Goal: Task Accomplishment & Management: Use online tool/utility

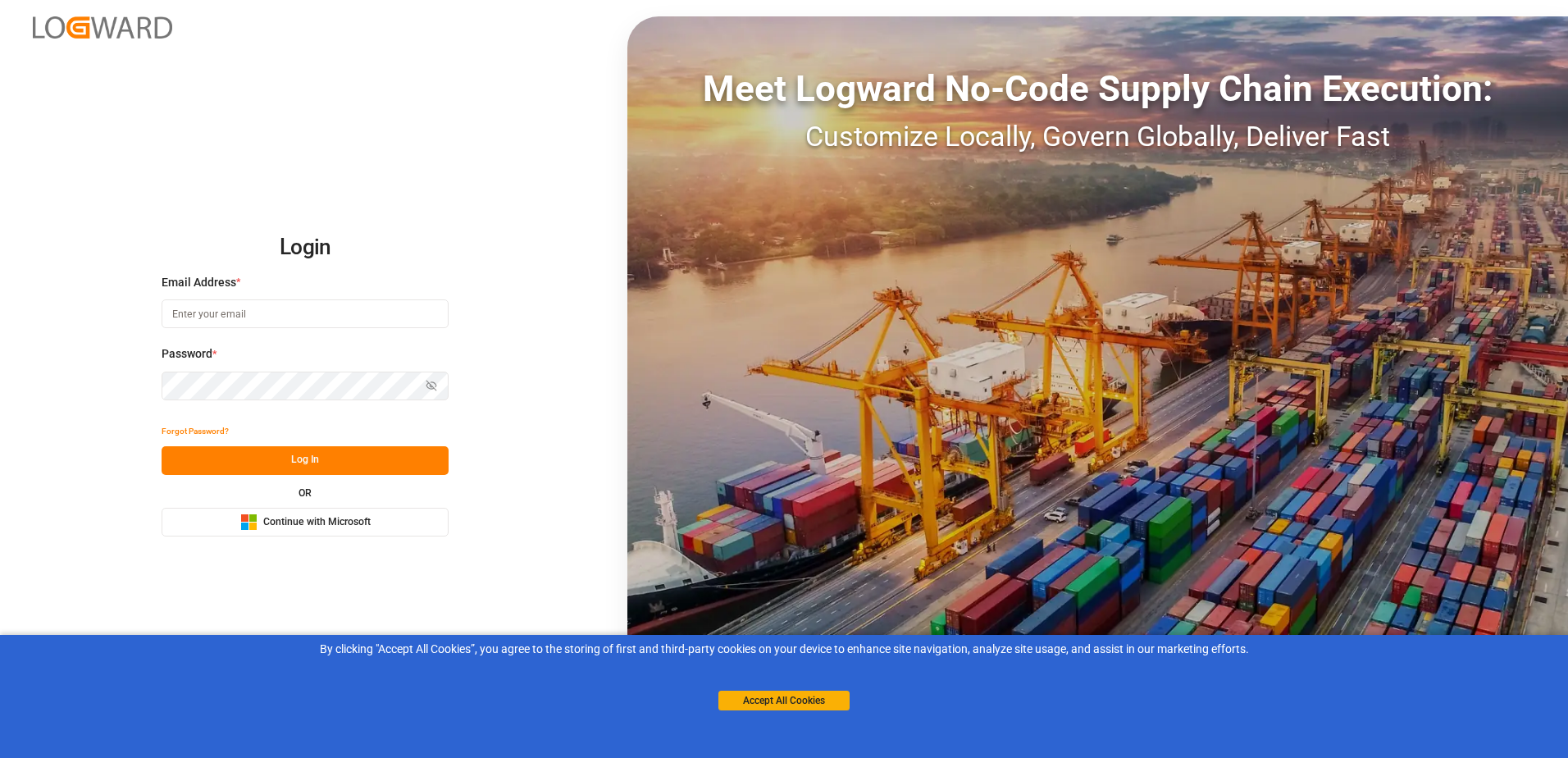
click at [335, 530] on button "Microsoft Logo Continue with Microsoft" at bounding box center [304, 522] width 287 height 29
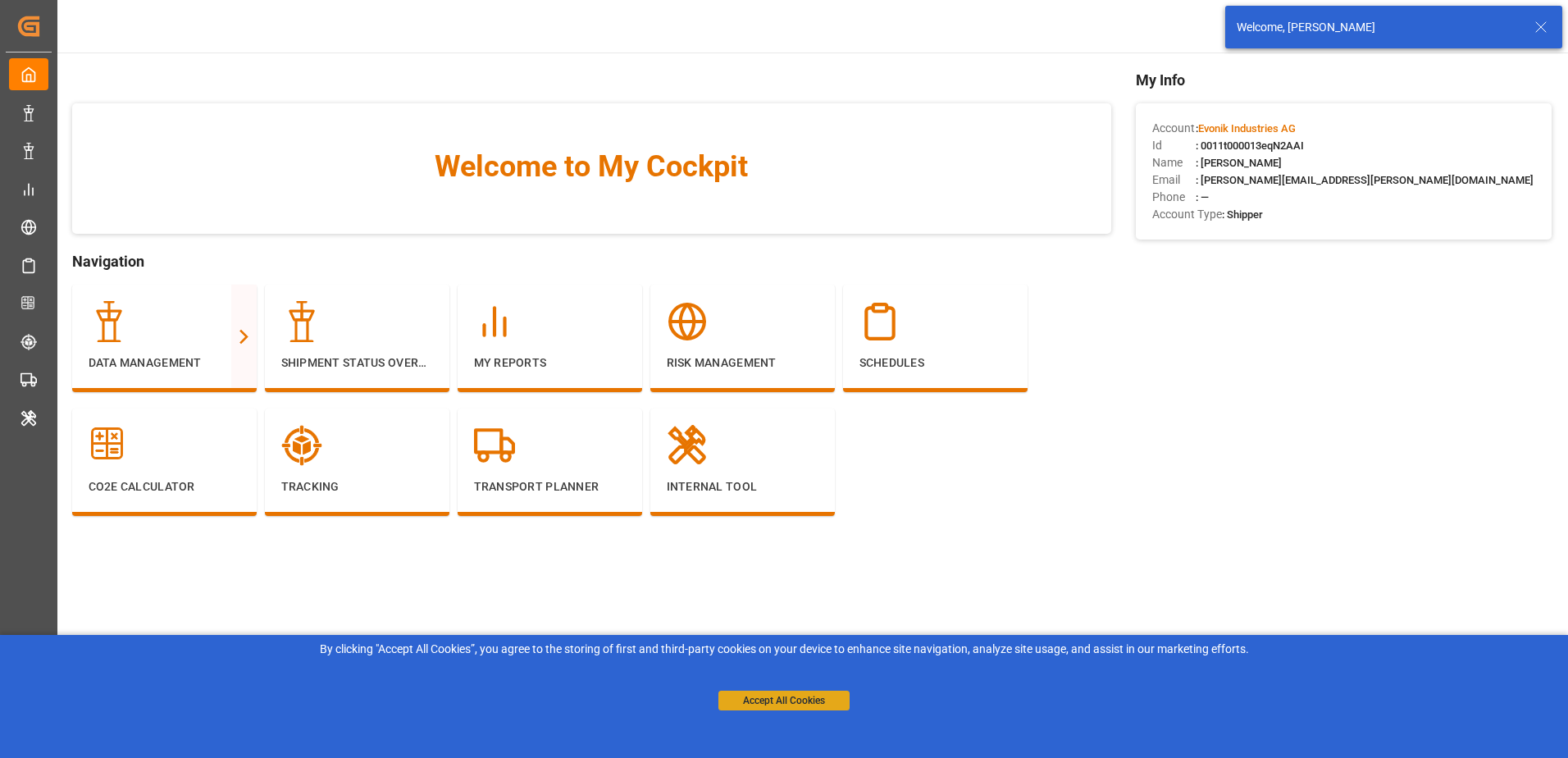
click at [742, 696] on button "Accept All Cookies" at bounding box center [783, 700] width 131 height 20
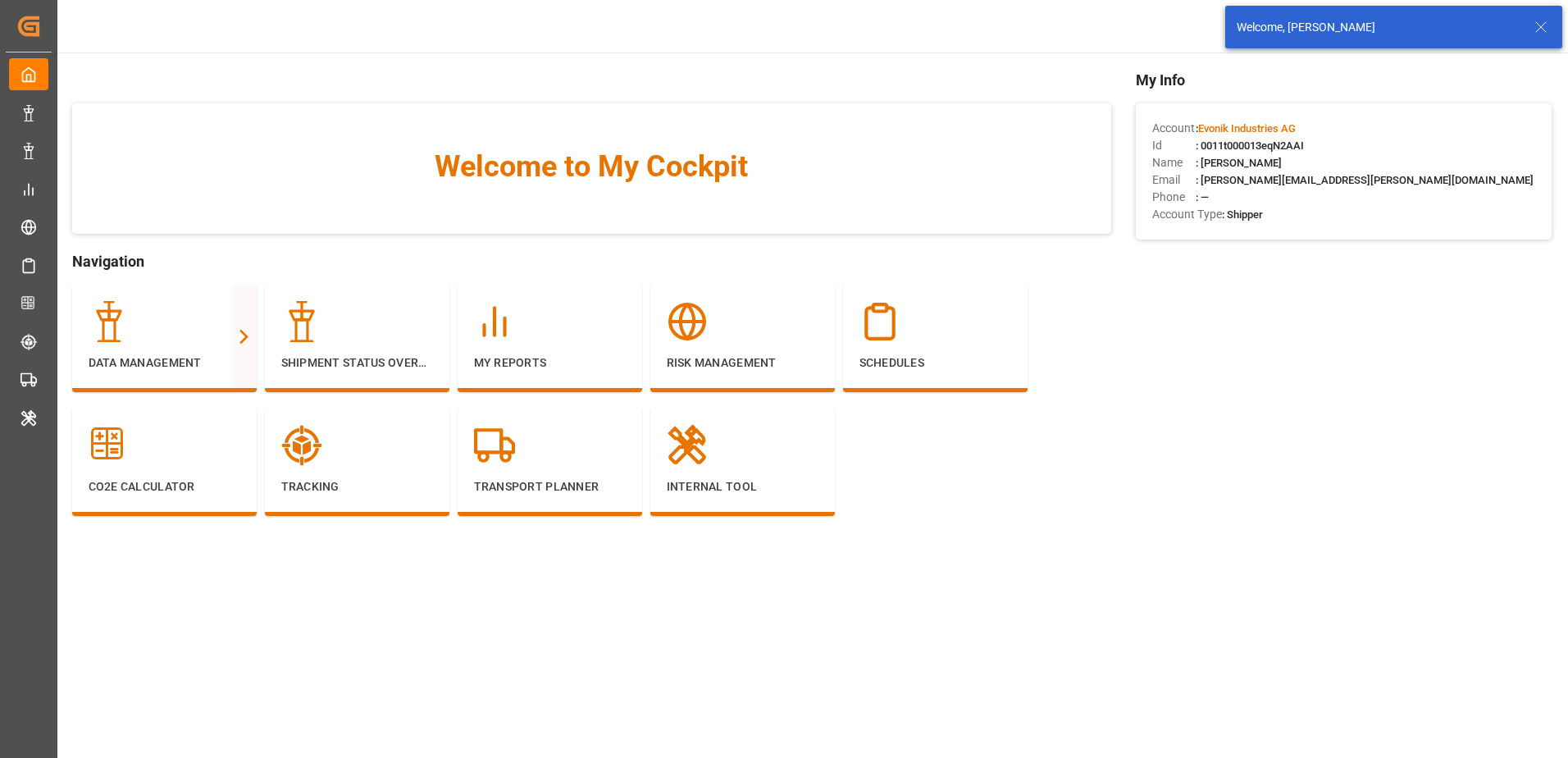
click at [1540, 26] on line at bounding box center [1540, 27] width 10 height 10
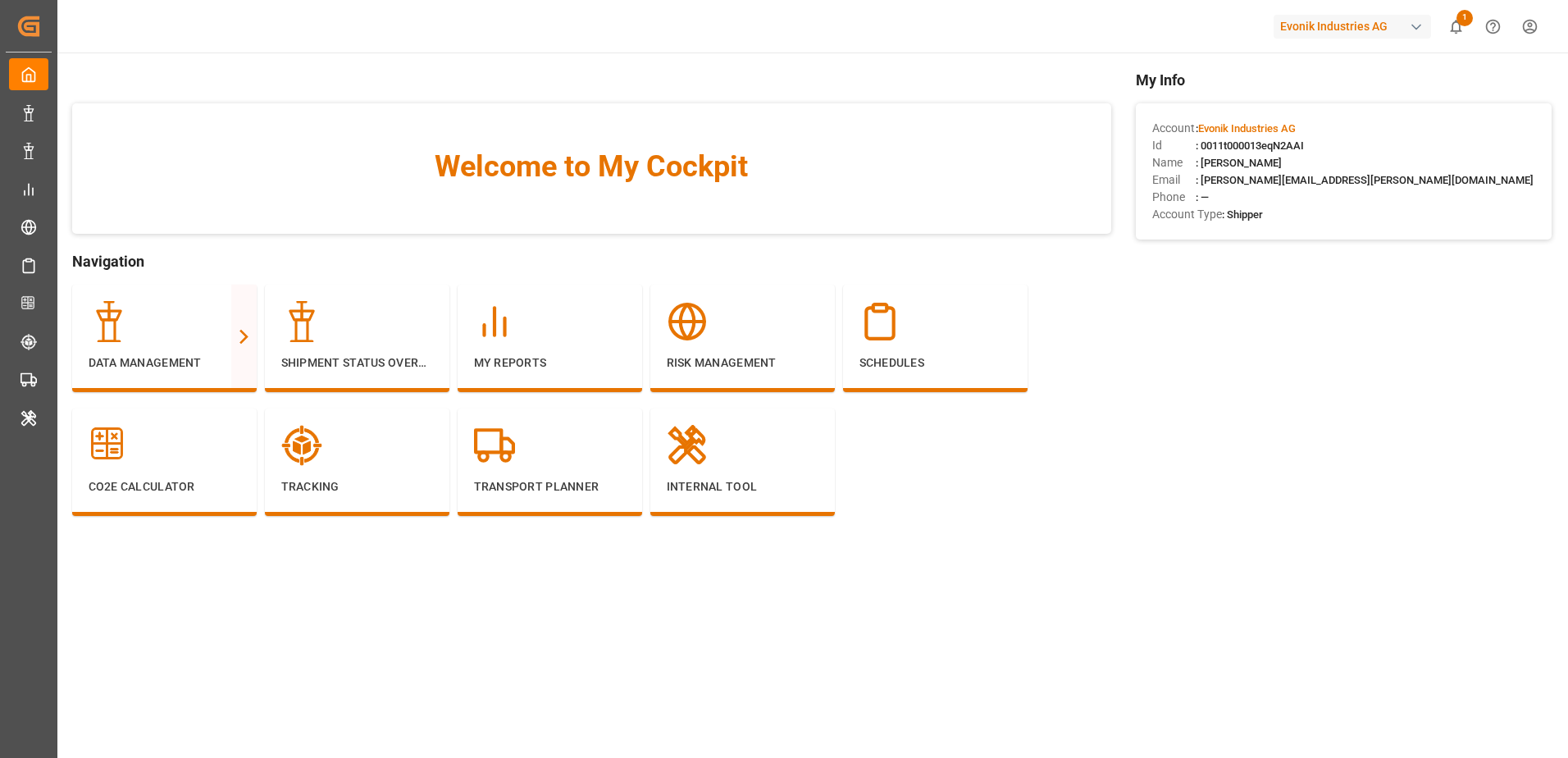
click at [1345, 20] on div "Evonik Industries AG" at bounding box center [1352, 26] width 158 height 23
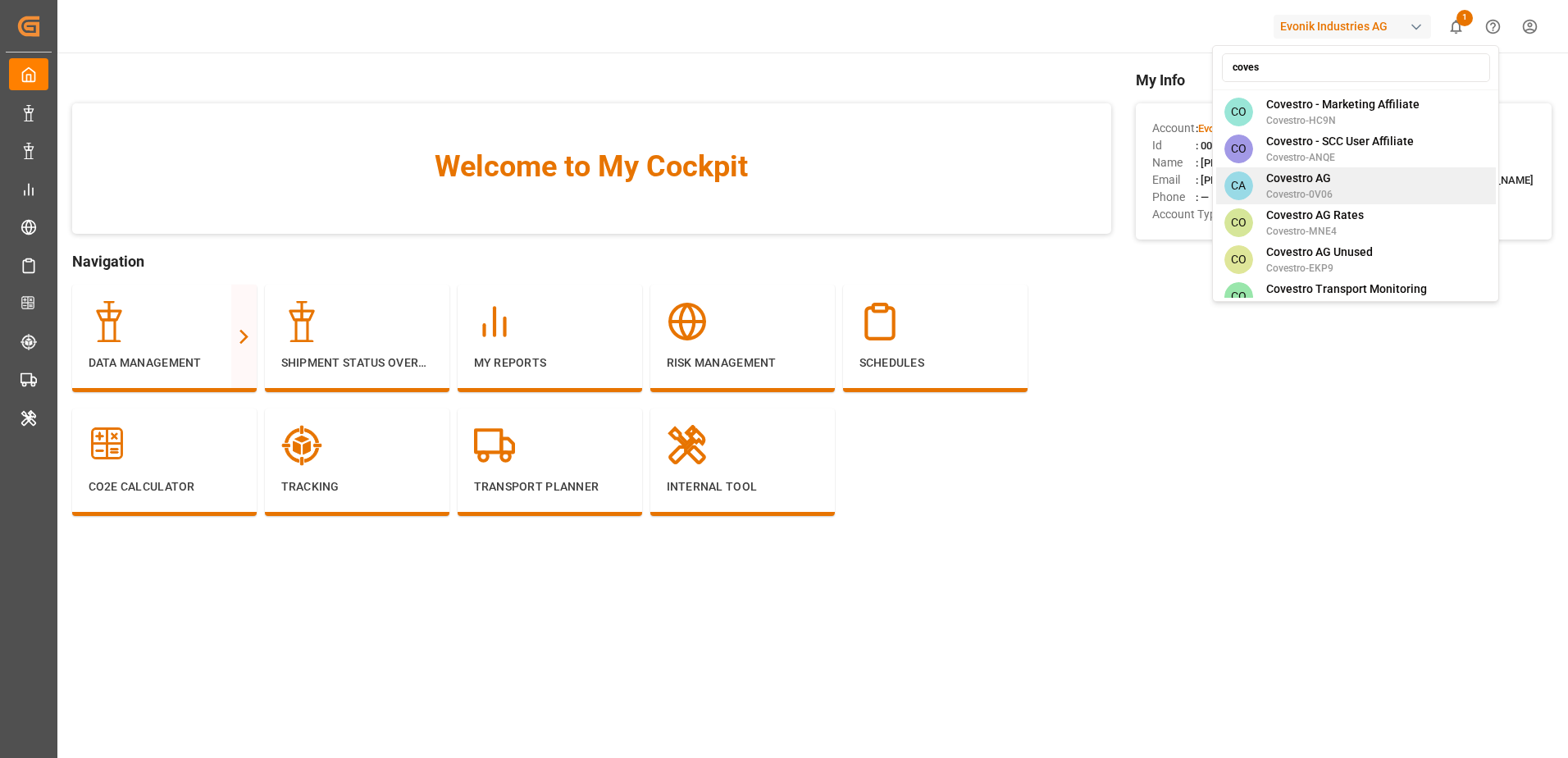
type input "coves"
click at [1330, 170] on span "Covestro AG" at bounding box center [1299, 178] width 67 height 17
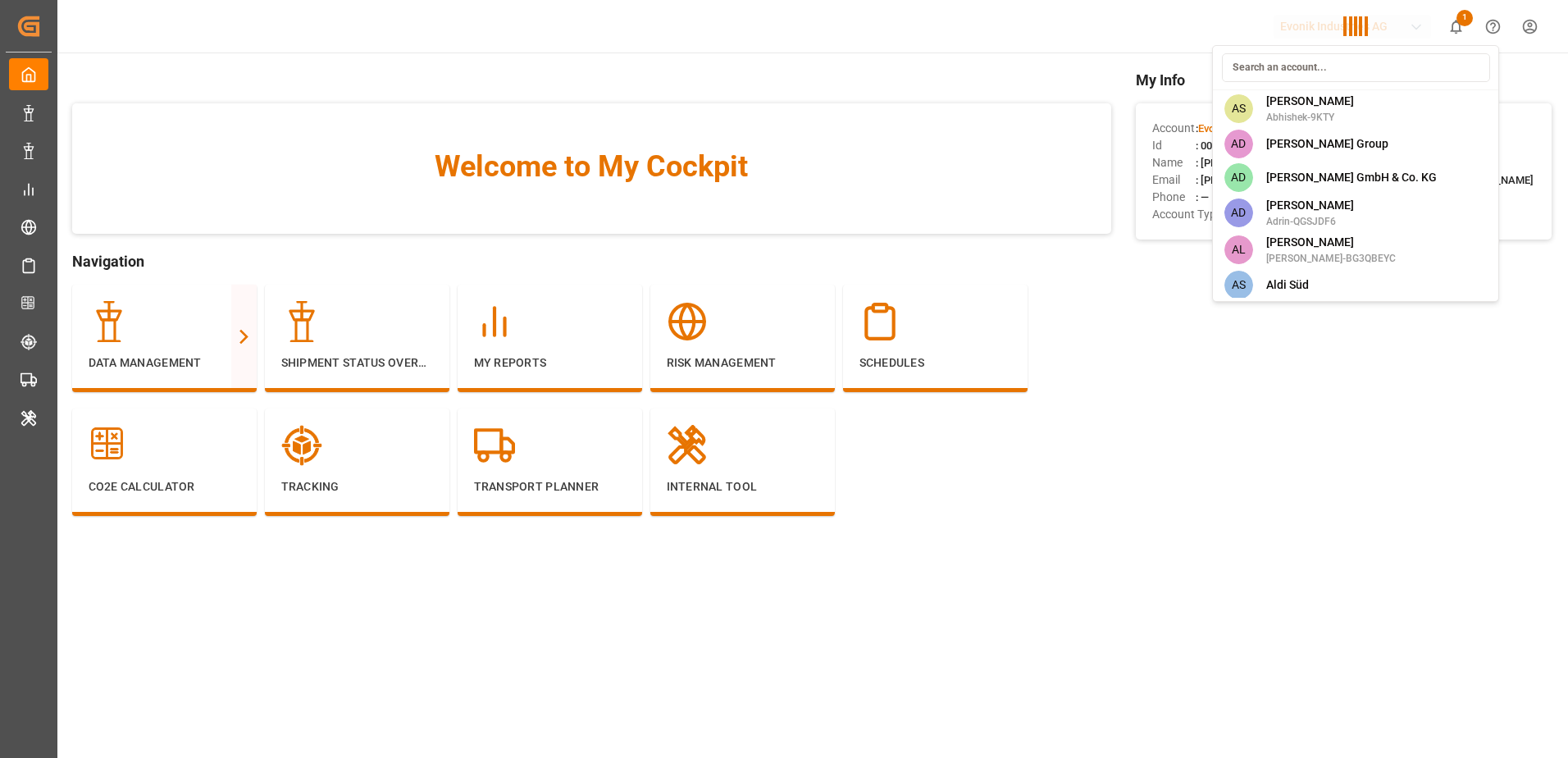
scroll to position [2638, 0]
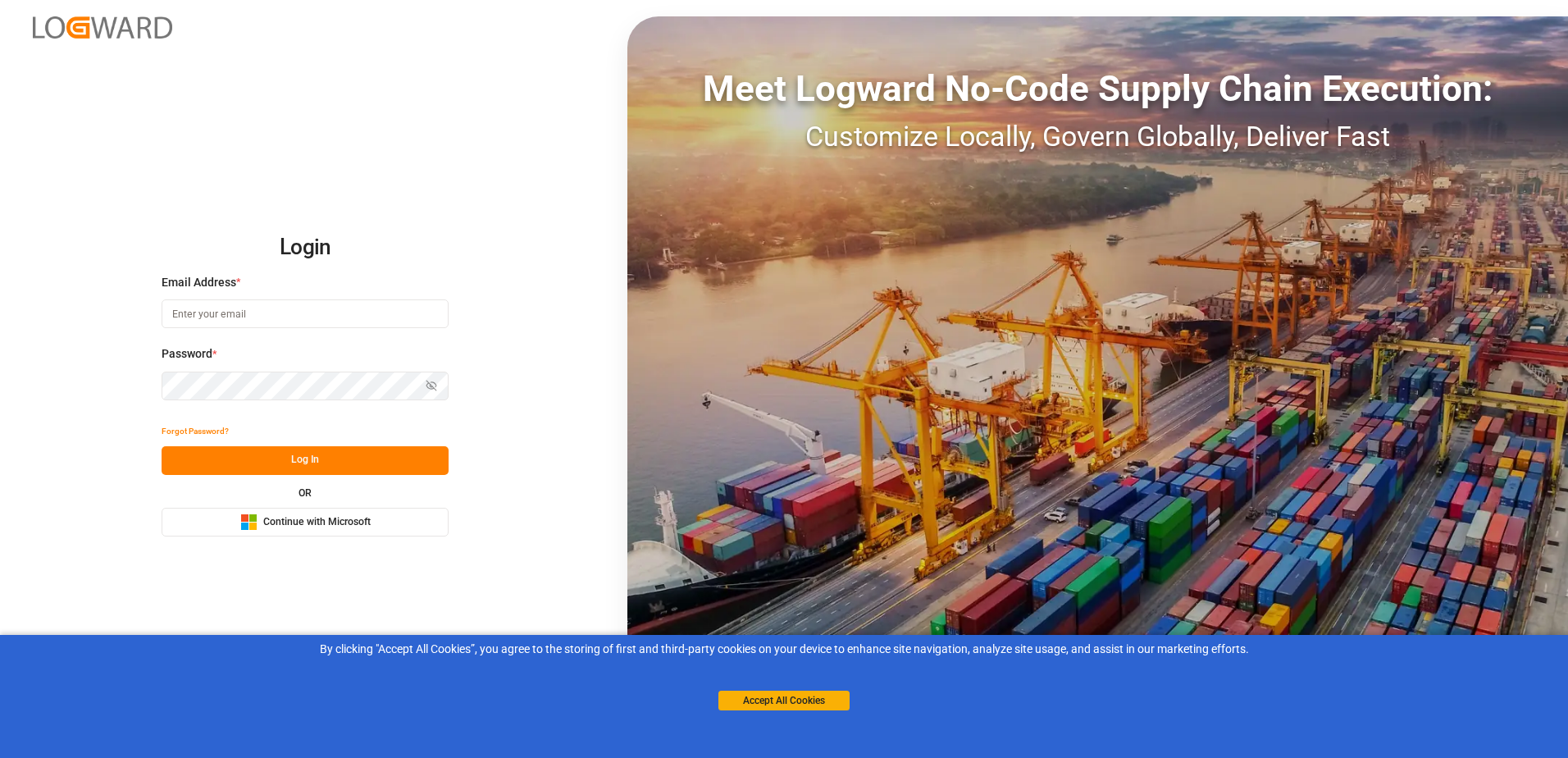
click at [371, 514] on div "Microsoft Logo Continue with Microsoft" at bounding box center [305, 522] width 131 height 17
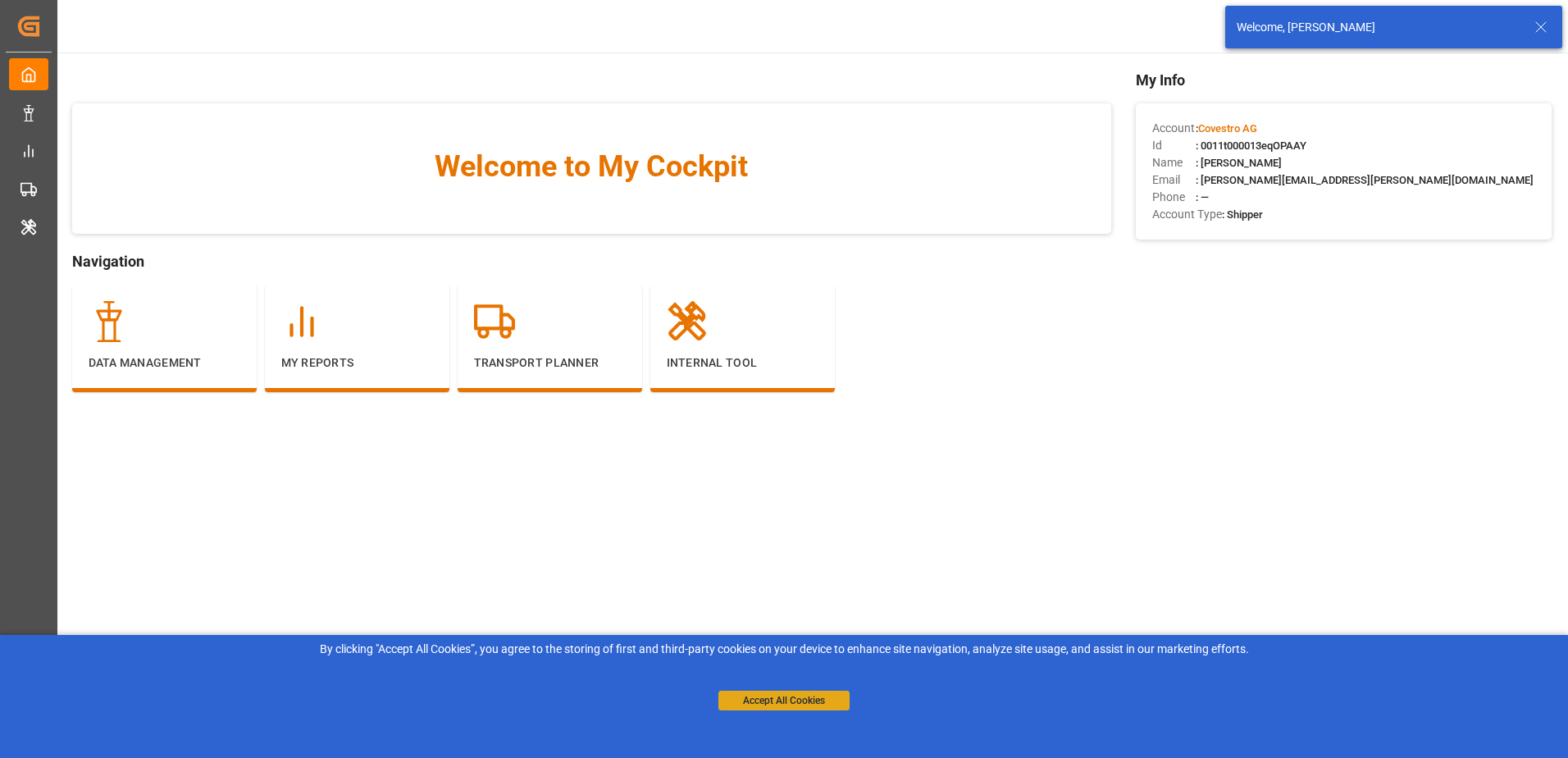
click at [755, 701] on button "Accept All Cookies" at bounding box center [783, 700] width 131 height 20
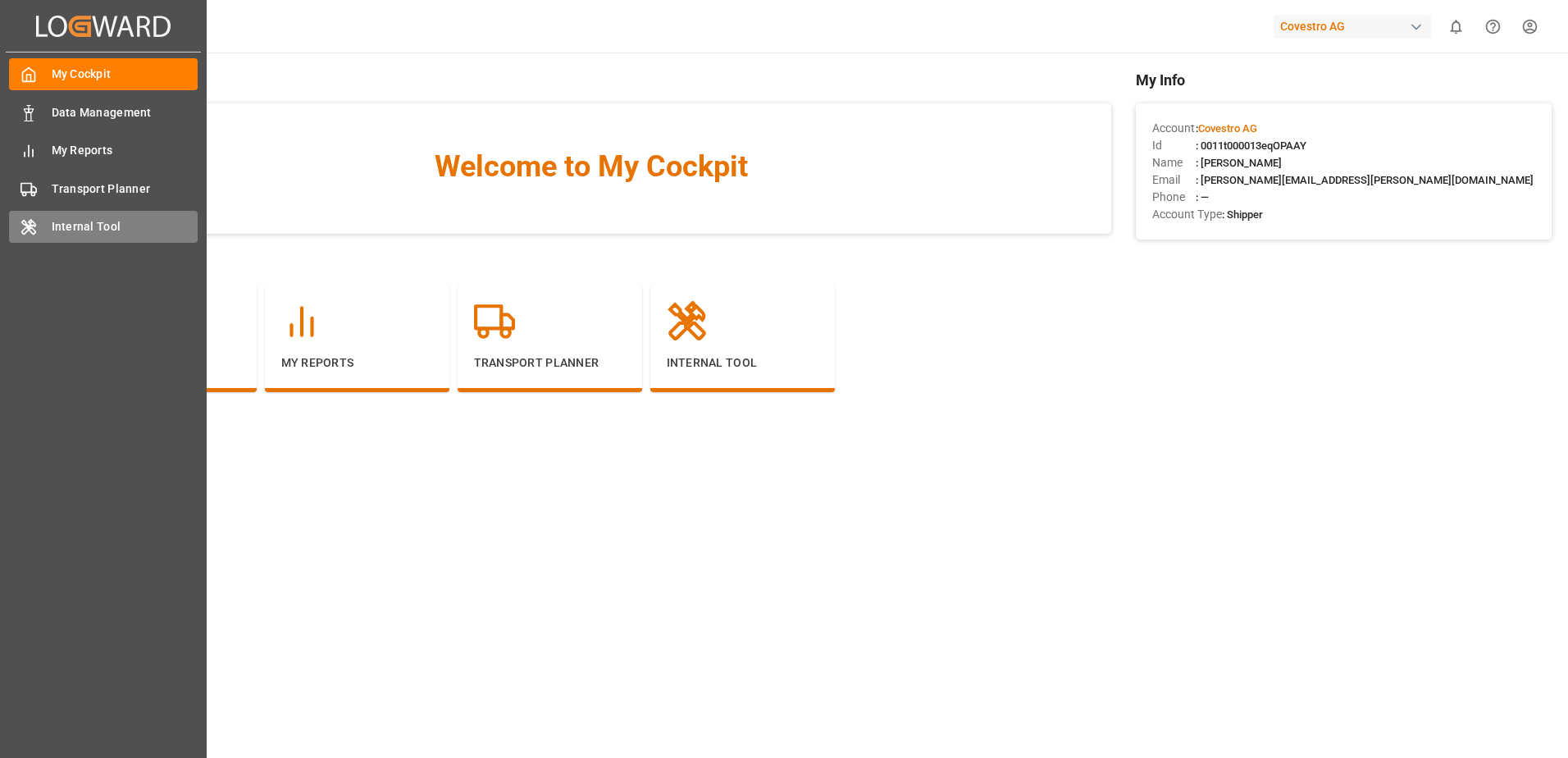
click at [42, 218] on div "Internal Tool Internal Tool" at bounding box center [103, 226] width 189 height 32
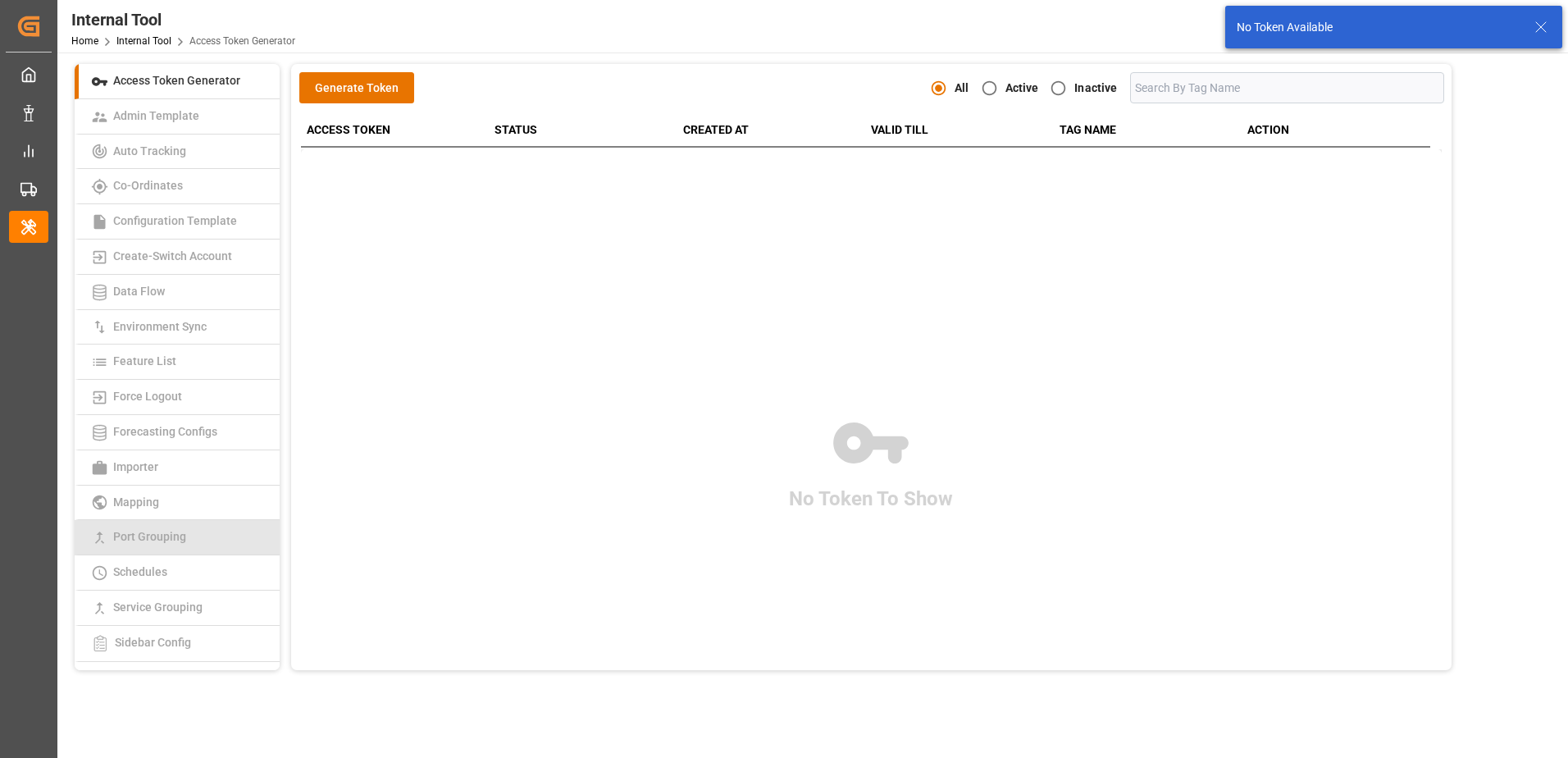
click at [183, 529] on link "Port Grouping" at bounding box center [177, 537] width 205 height 36
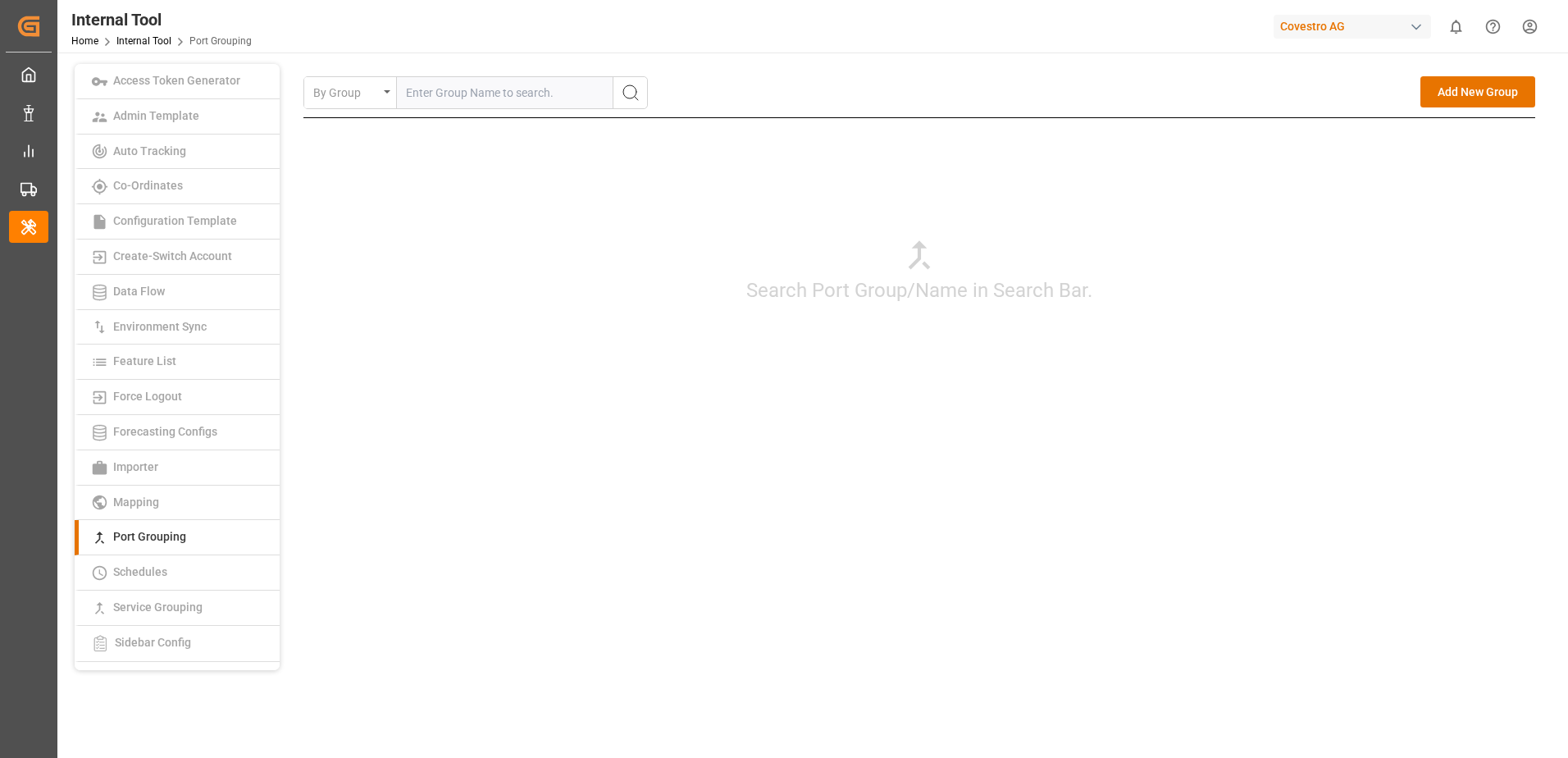
click at [558, 86] on input "text" at bounding box center [504, 93] width 216 height 31
type input "cntac"
click at [630, 94] on icon "search button" at bounding box center [631, 93] width 20 height 20
click at [1460, 136] on div "Edit" at bounding box center [1466, 137] width 23 height 21
type input "cntac"
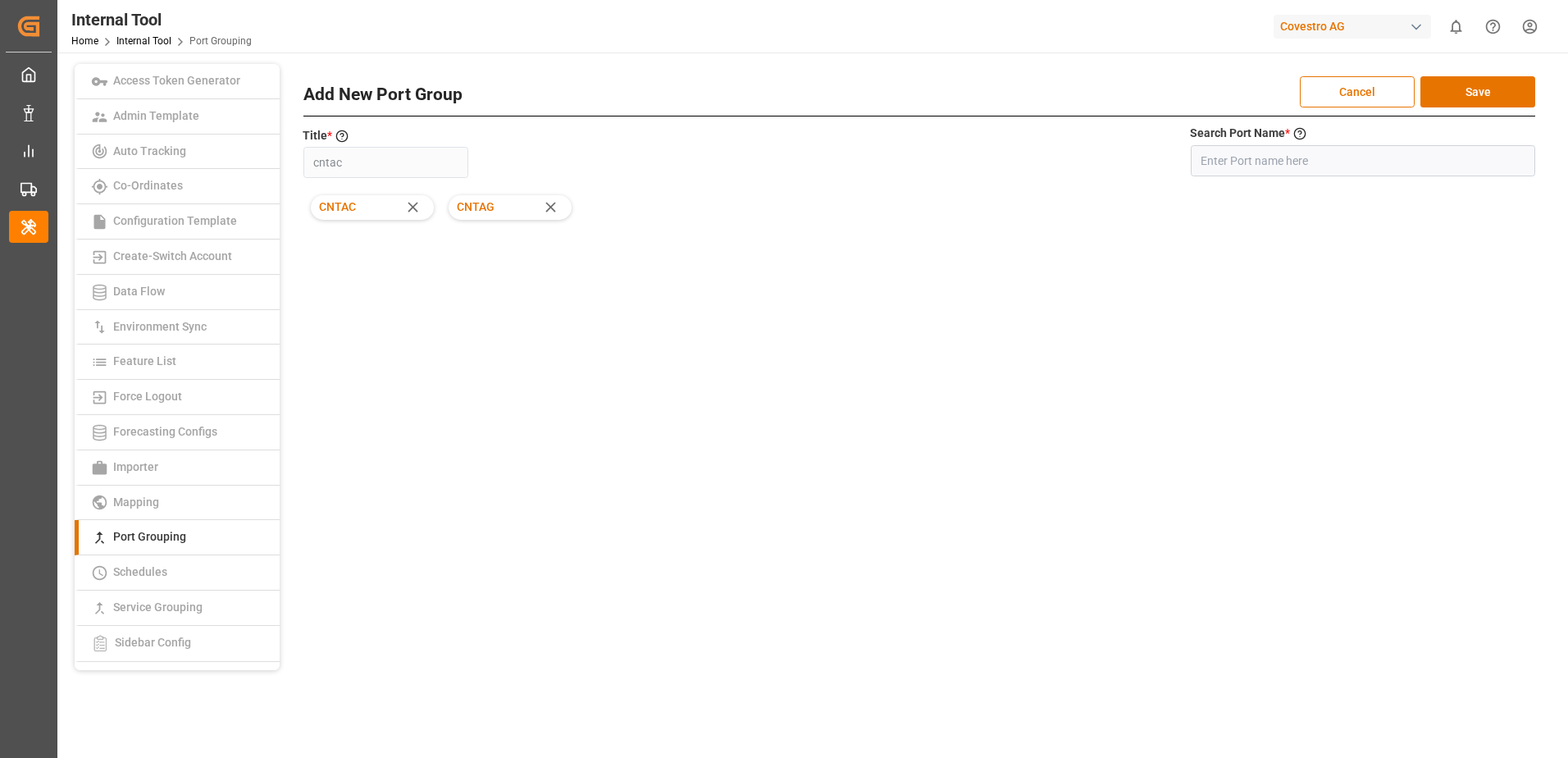
click at [554, 208] on icon at bounding box center [551, 207] width 17 height 17
click at [1453, 88] on button "Save" at bounding box center [1478, 92] width 115 height 31
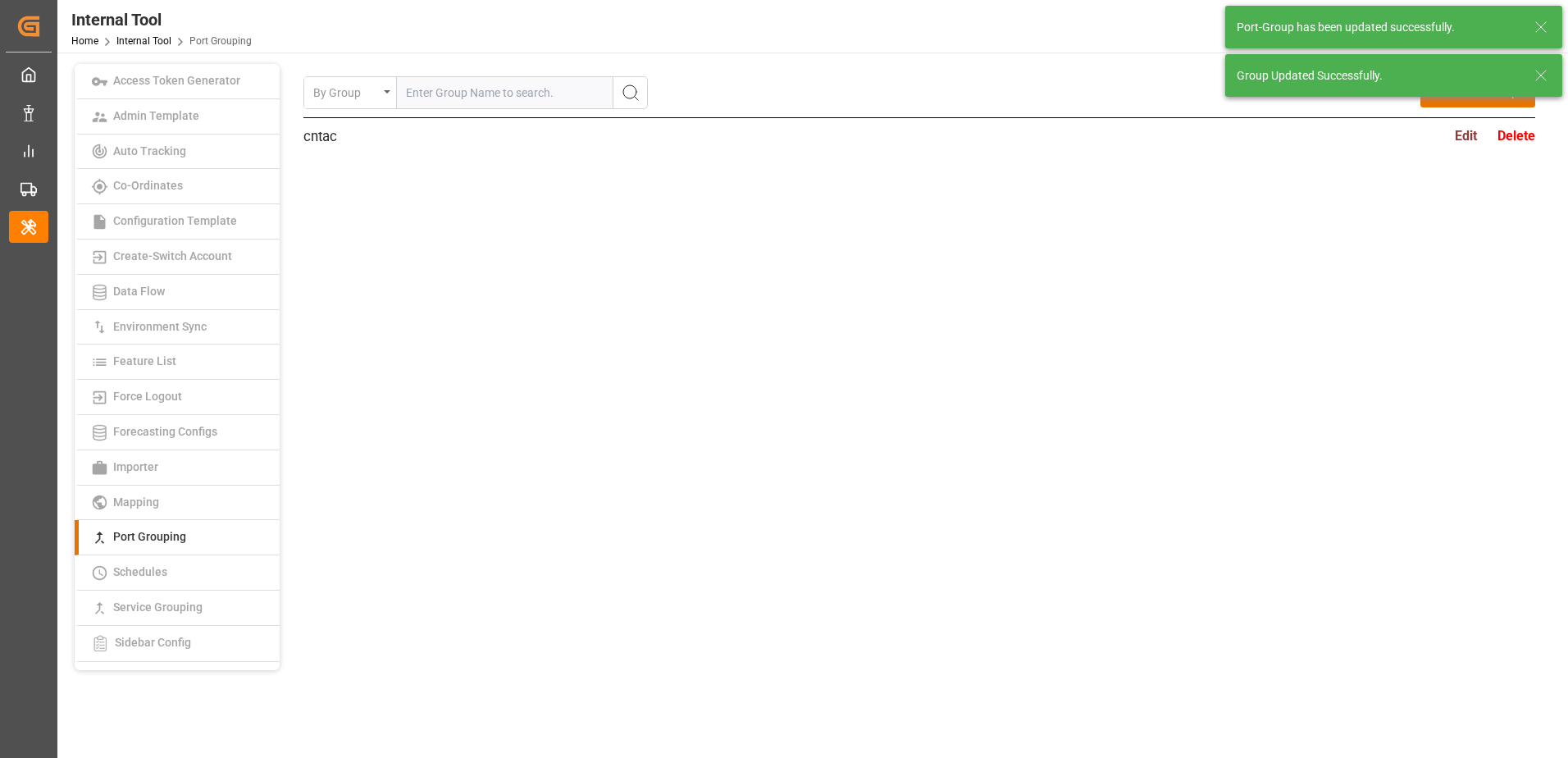
click at [510, 96] on input "text" at bounding box center [504, 93] width 216 height 31
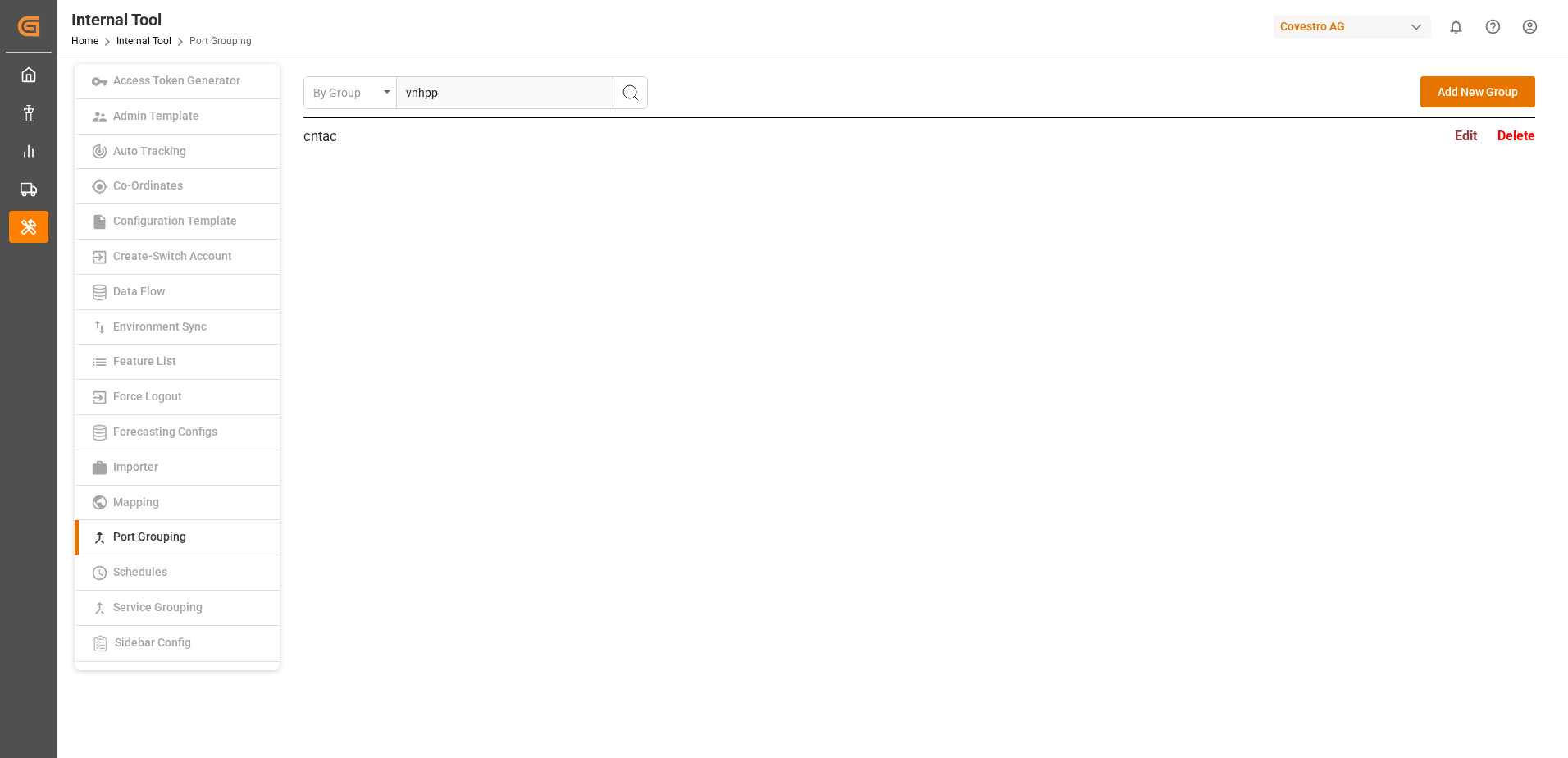
type input "vnhpp"
click at [632, 89] on icon "search button" at bounding box center [631, 93] width 20 height 20
click at [1461, 137] on div "Edit" at bounding box center [1466, 137] width 23 height 21
type input "vnhpp"
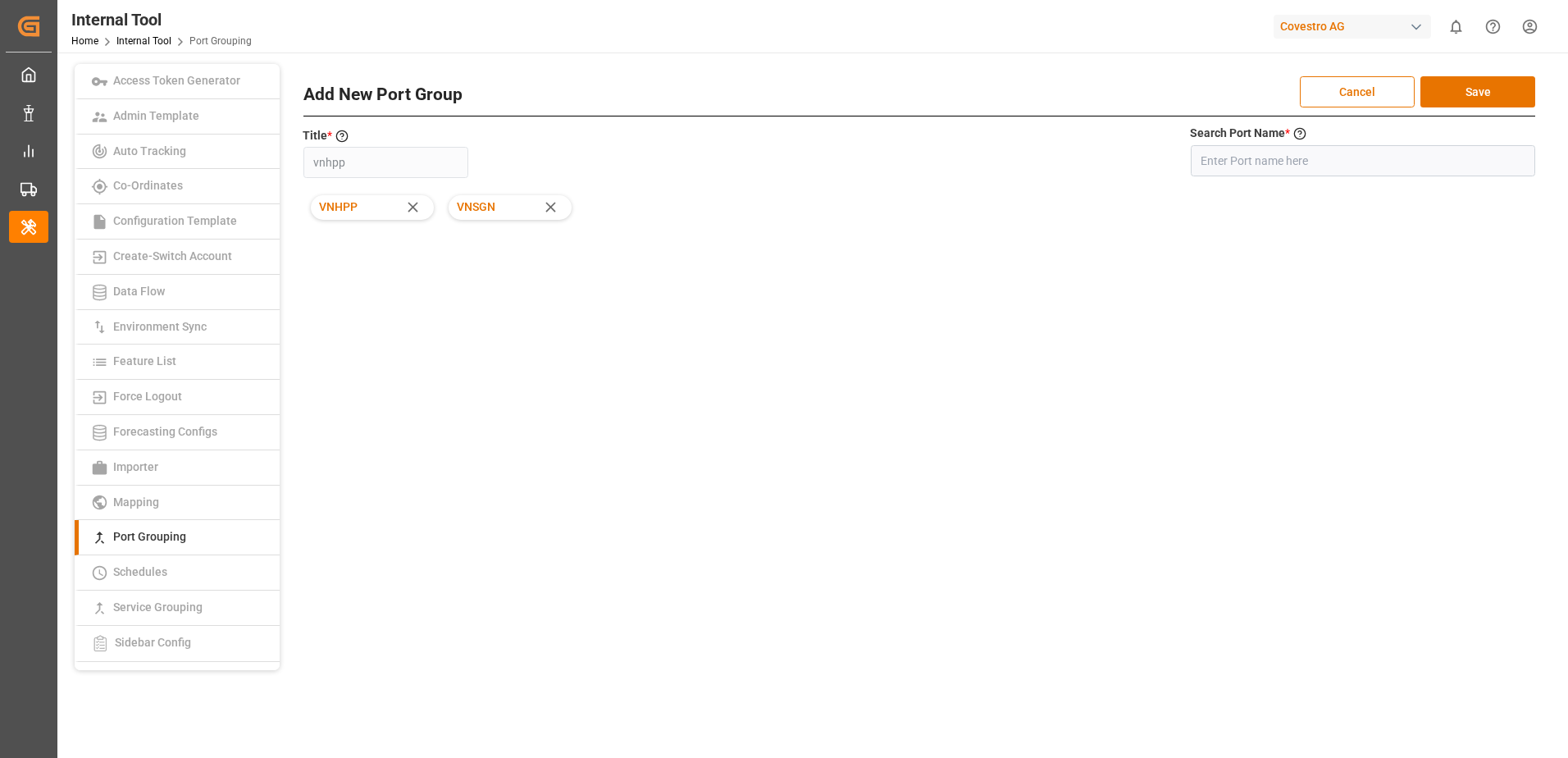
click at [548, 205] on icon at bounding box center [550, 206] width 10 height 10
click at [1450, 89] on button "Save" at bounding box center [1478, 92] width 115 height 31
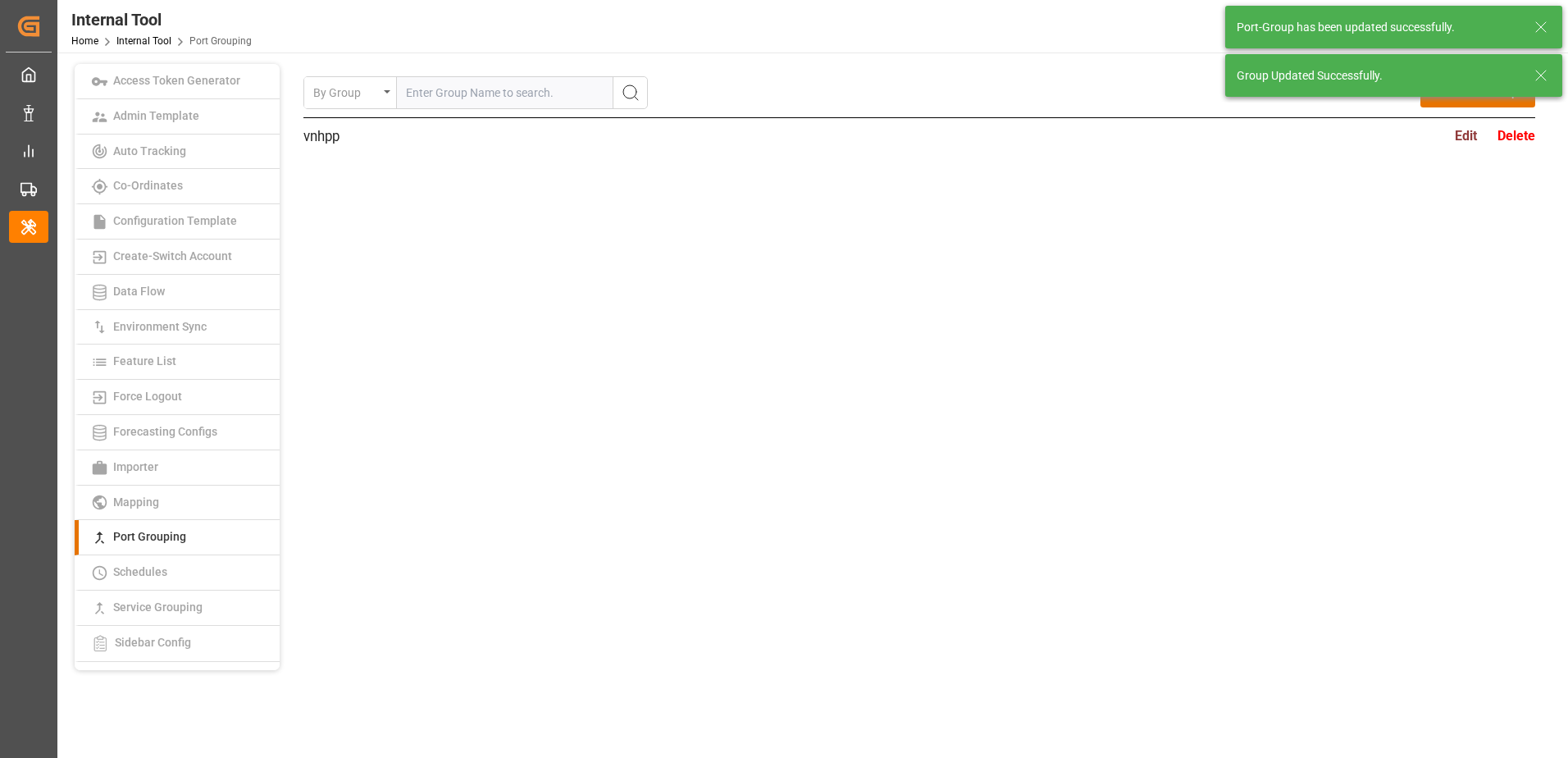
click at [833, 318] on div "By Group Add New Group vnhpp Edit Delete Add New Port Group Cancel Save Title *…" at bounding box center [919, 265] width 1232 height 379
